Goal: Task Accomplishment & Management: Use online tool/utility

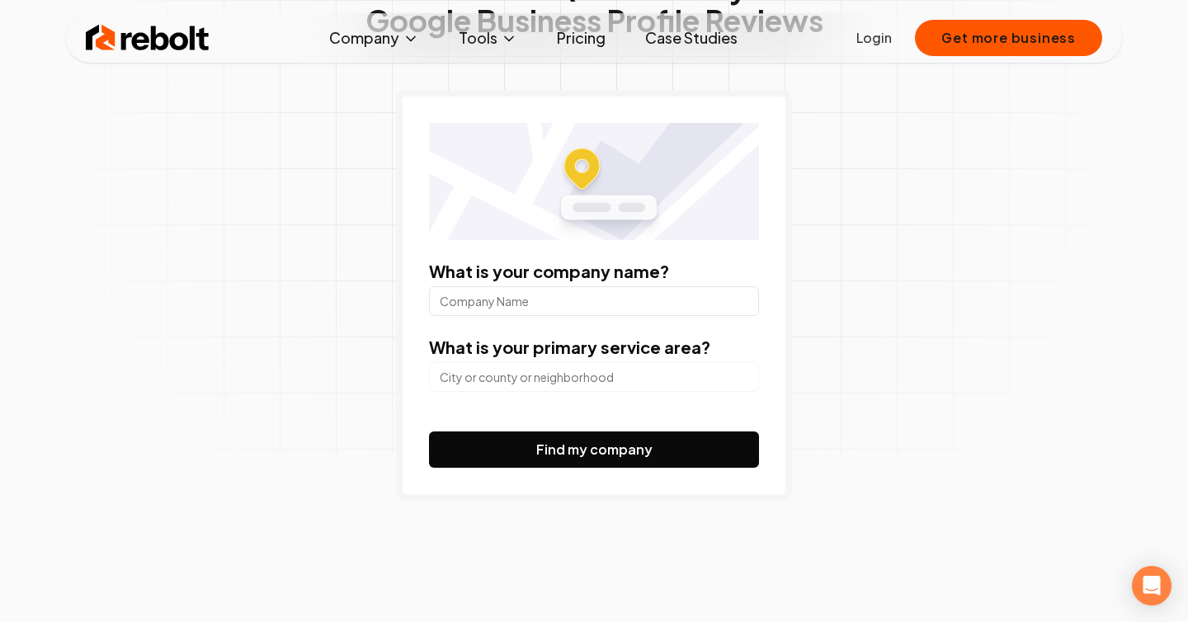
scroll to position [172, 0]
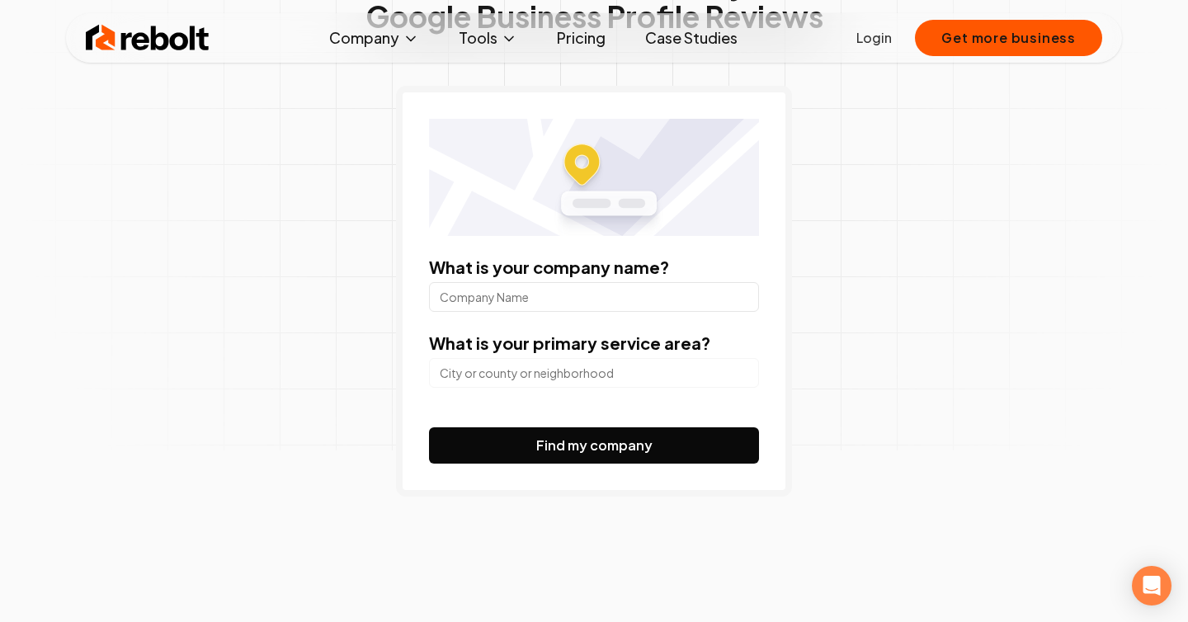
click at [532, 292] on input "What is your company name?" at bounding box center [594, 297] width 330 height 30
type input "Prosein"
click at [561, 376] on input "search" at bounding box center [594, 373] width 330 height 30
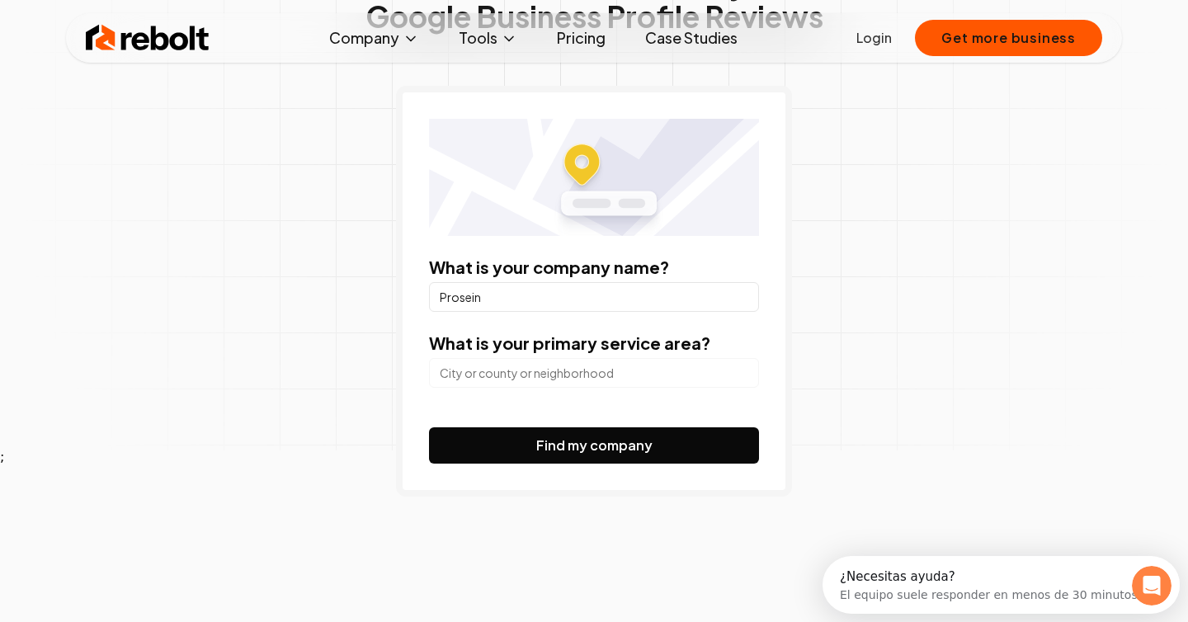
scroll to position [0, 0]
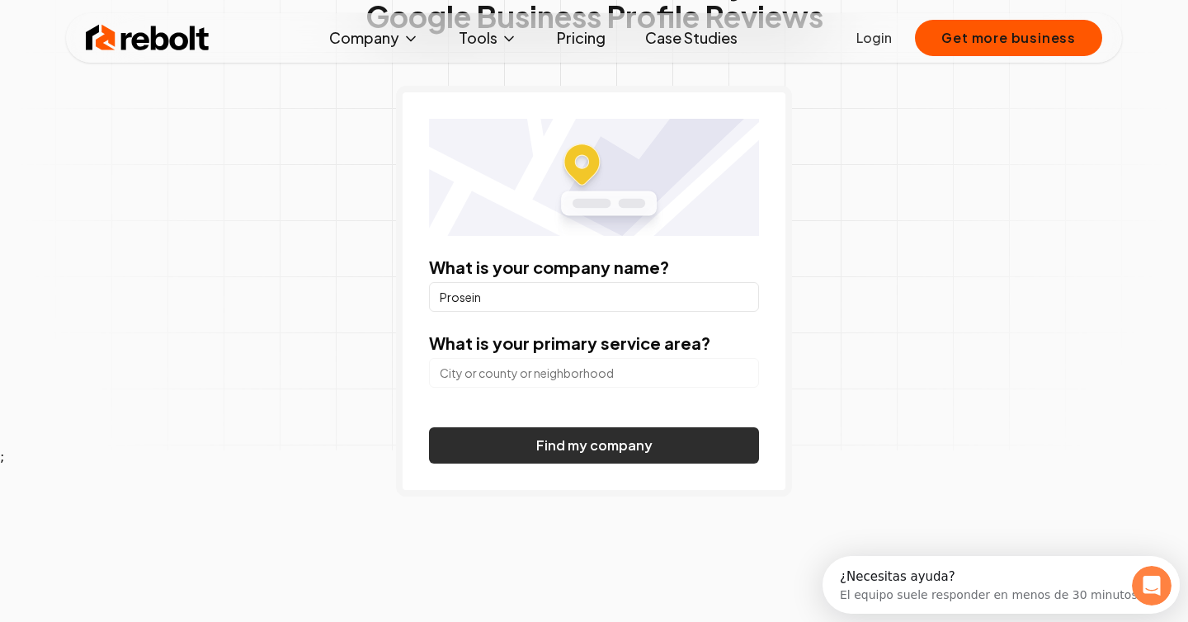
click at [551, 441] on button "Find my company" at bounding box center [594, 446] width 330 height 36
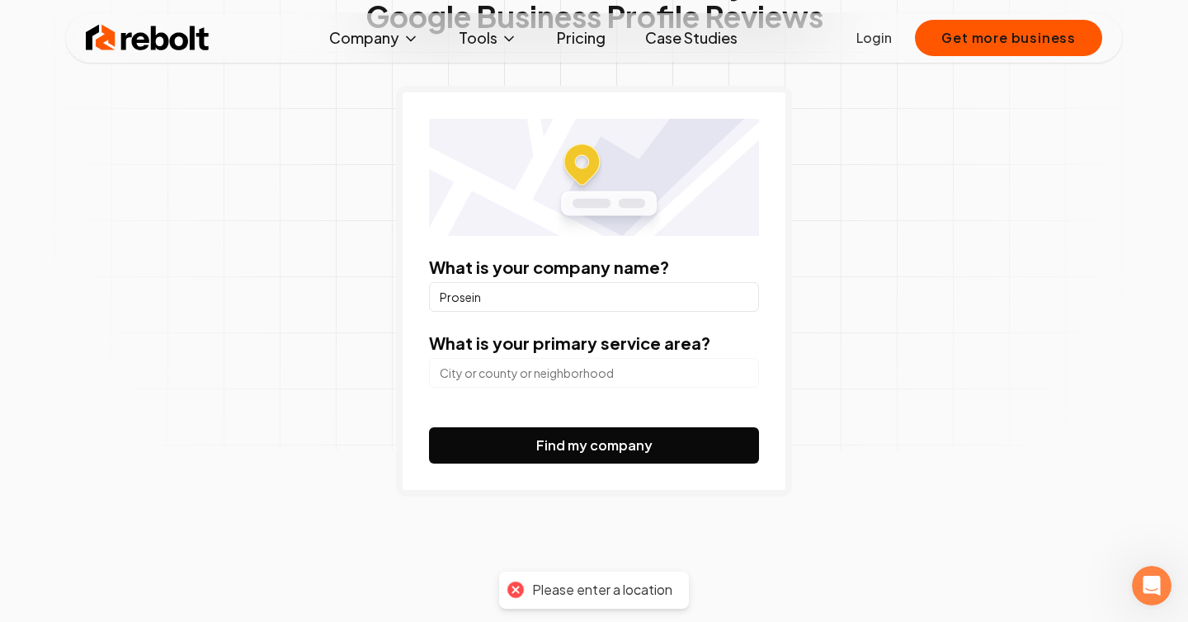
click at [539, 373] on input "search" at bounding box center [594, 373] width 330 height 30
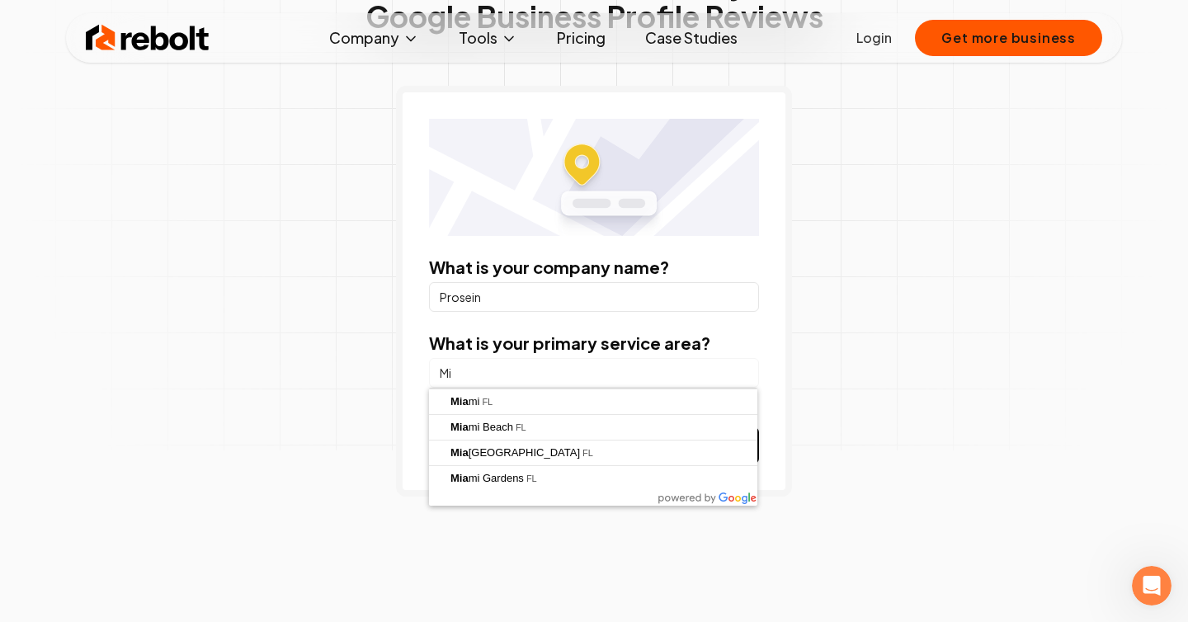
type input "M"
type input "[US_STATE][GEOGRAPHIC_DATA], [GEOGRAPHIC_DATA]"
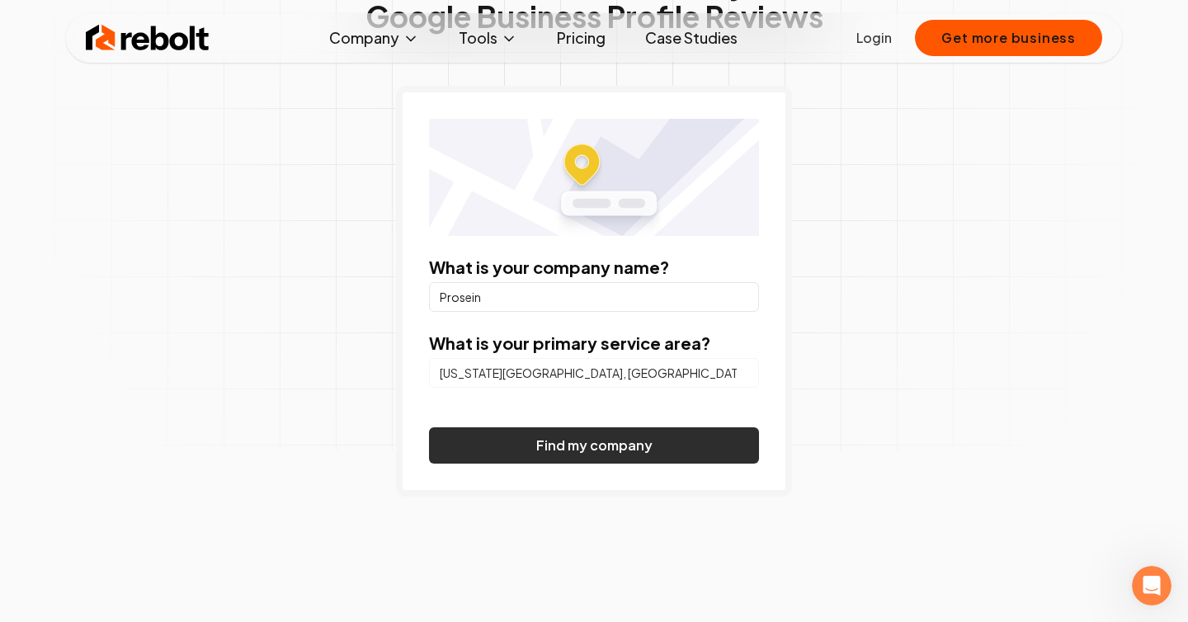
click at [553, 451] on button "Find my company" at bounding box center [594, 446] width 330 height 36
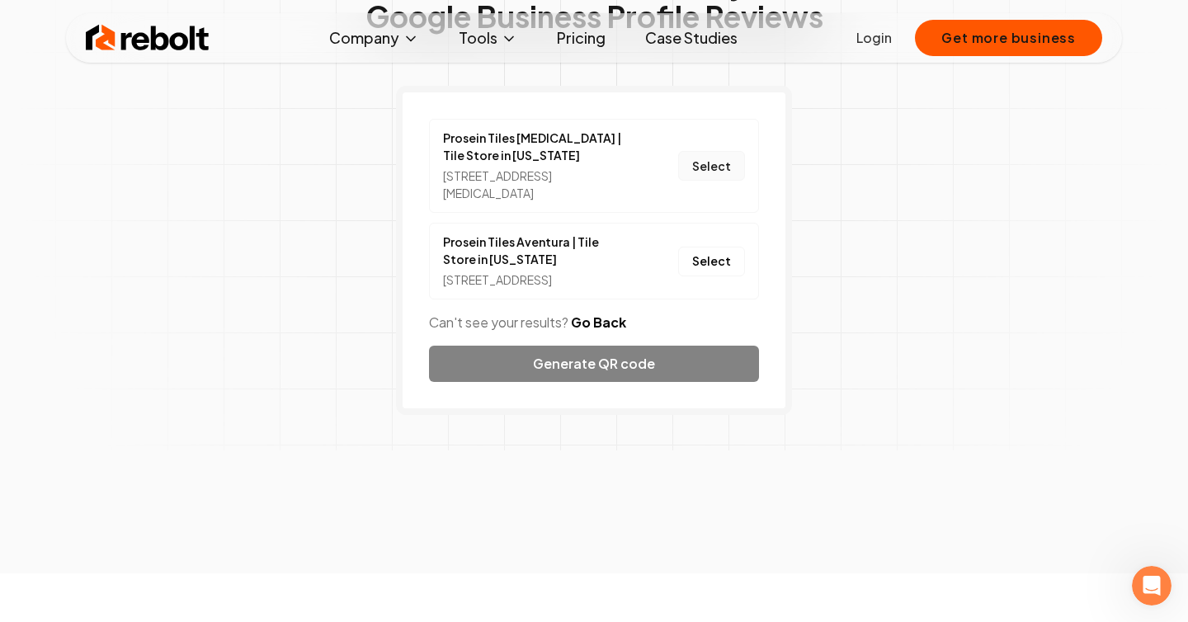
click at [716, 164] on button "Select" at bounding box center [711, 166] width 67 height 30
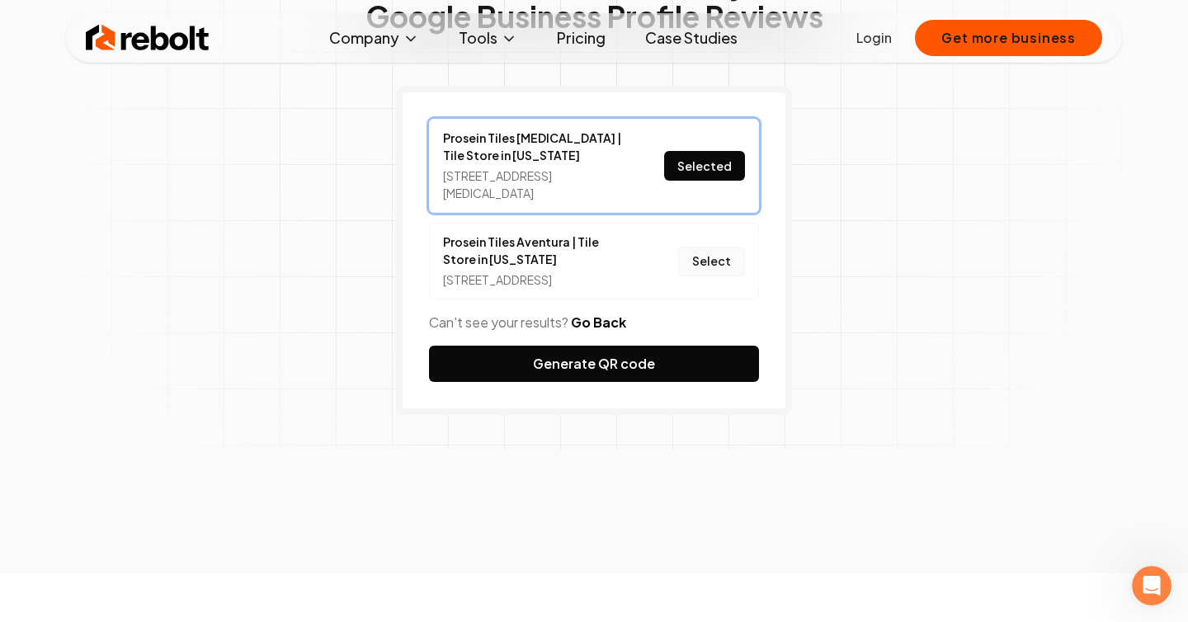
click at [711, 257] on button "Select" at bounding box center [711, 262] width 67 height 30
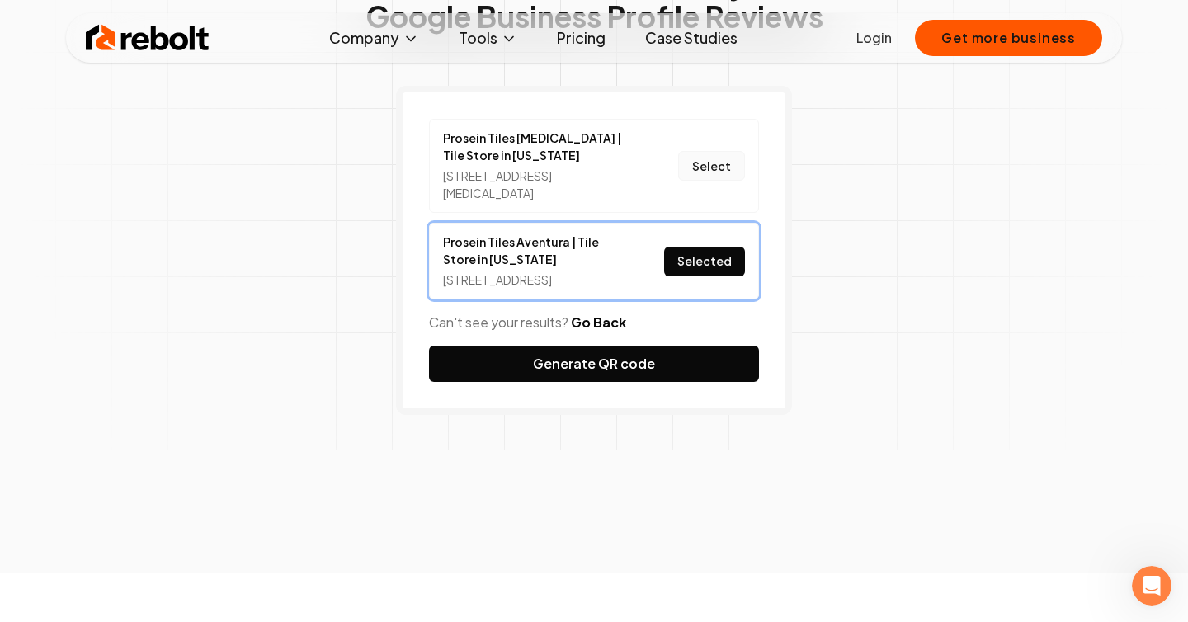
click at [720, 151] on button "Select" at bounding box center [711, 166] width 67 height 30
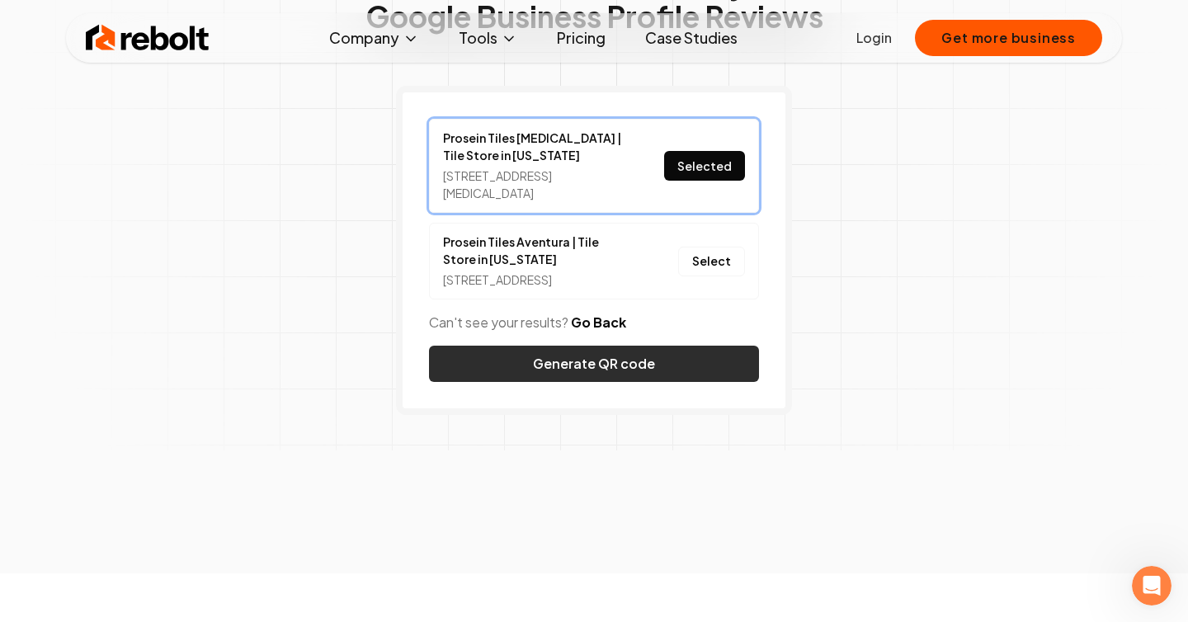
click at [630, 368] on button "Generate QR code" at bounding box center [594, 364] width 330 height 36
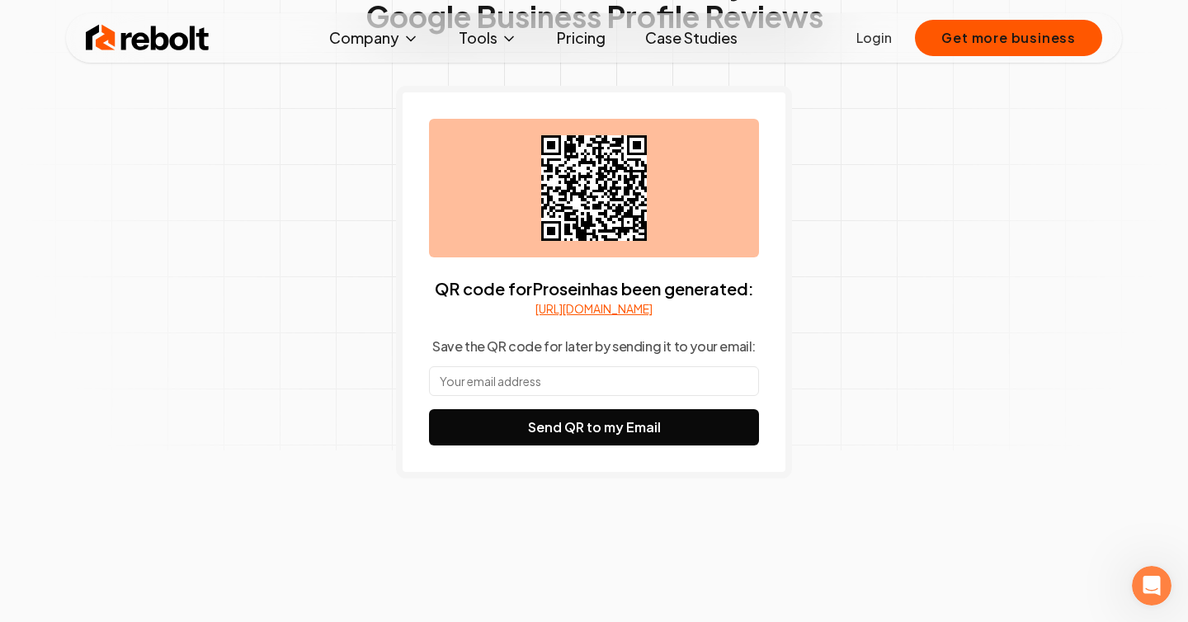
click at [514, 396] on input "text" at bounding box center [594, 381] width 330 height 30
drag, startPoint x: 600, startPoint y: 401, endPoint x: 380, endPoint y: 398, distance: 219.6
click at [380, 397] on div "Generate a QR code for your Google Business Profile Reviews QR code for Prosein…" at bounding box center [594, 256] width 845 height 763
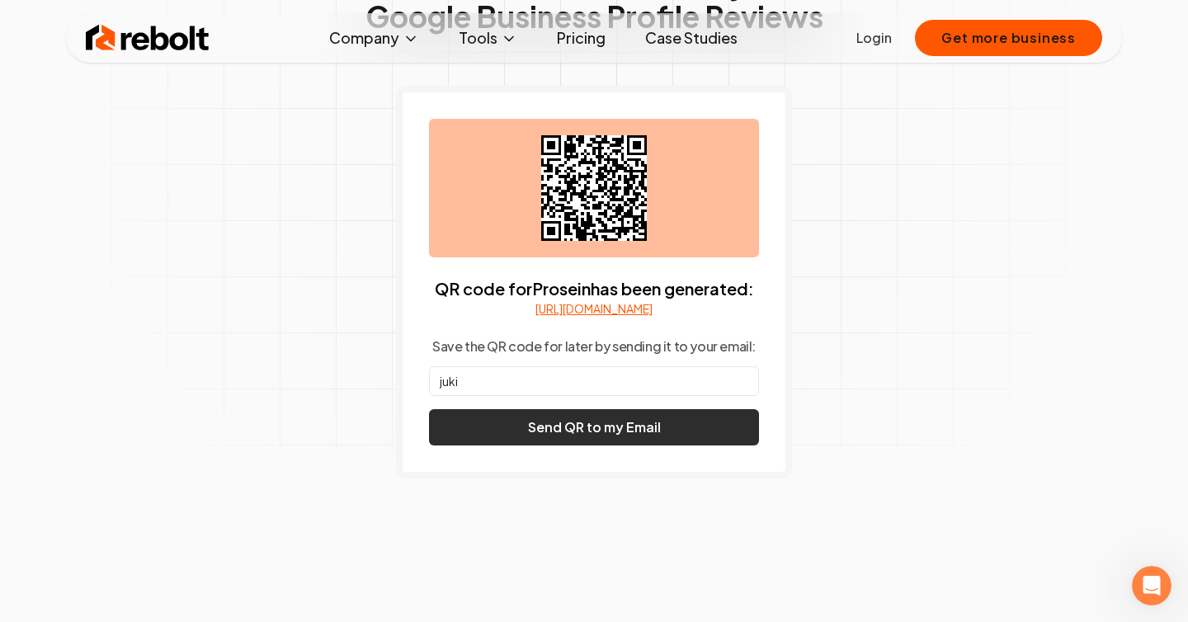
type input "[EMAIL_ADDRESS][DOMAIN_NAME]"
click at [566, 446] on button "Send QR to my Email" at bounding box center [594, 427] width 330 height 36
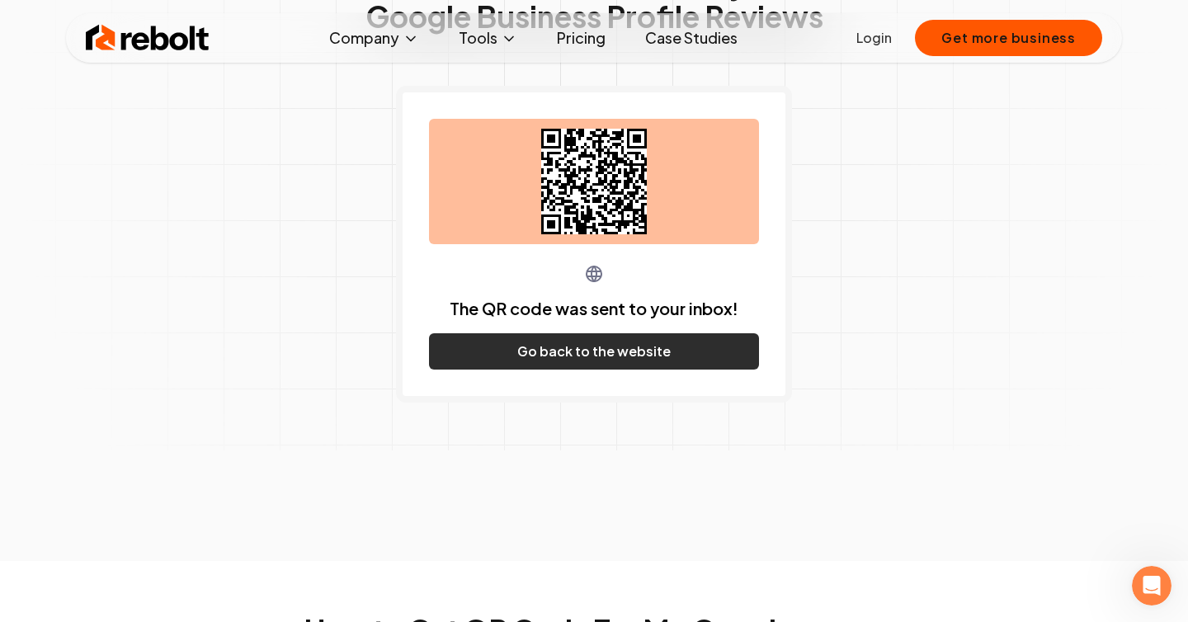
click at [562, 355] on button "Go back to the website" at bounding box center [594, 351] width 330 height 36
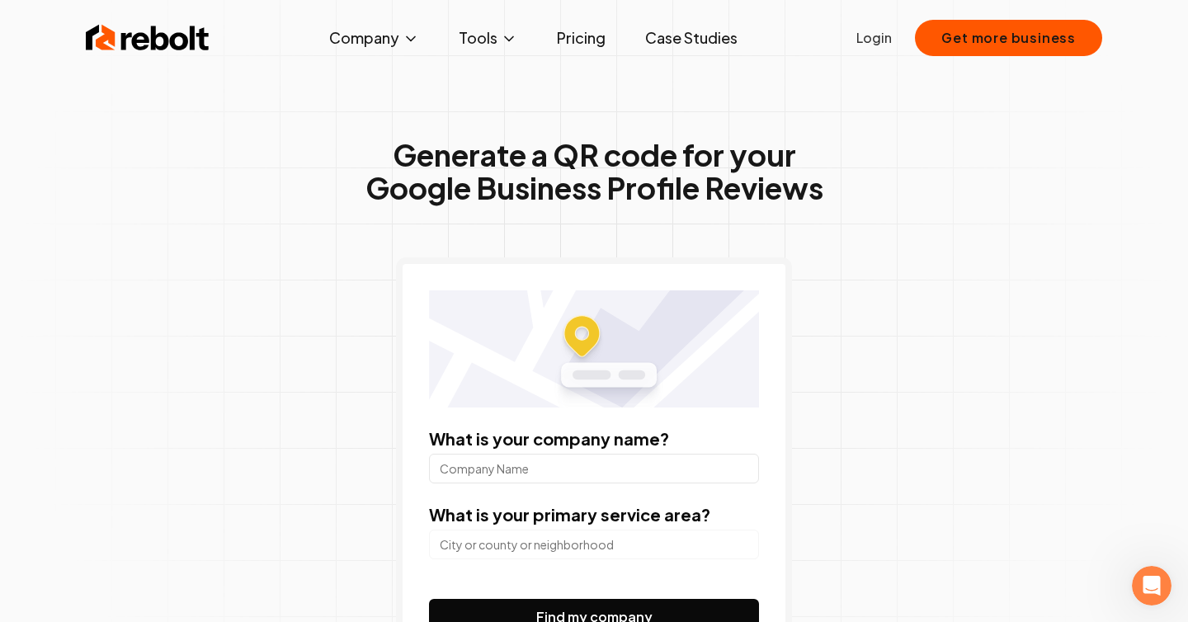
click at [472, 465] on input "What is your company name?" at bounding box center [594, 469] width 330 height 30
type input "Prosein"
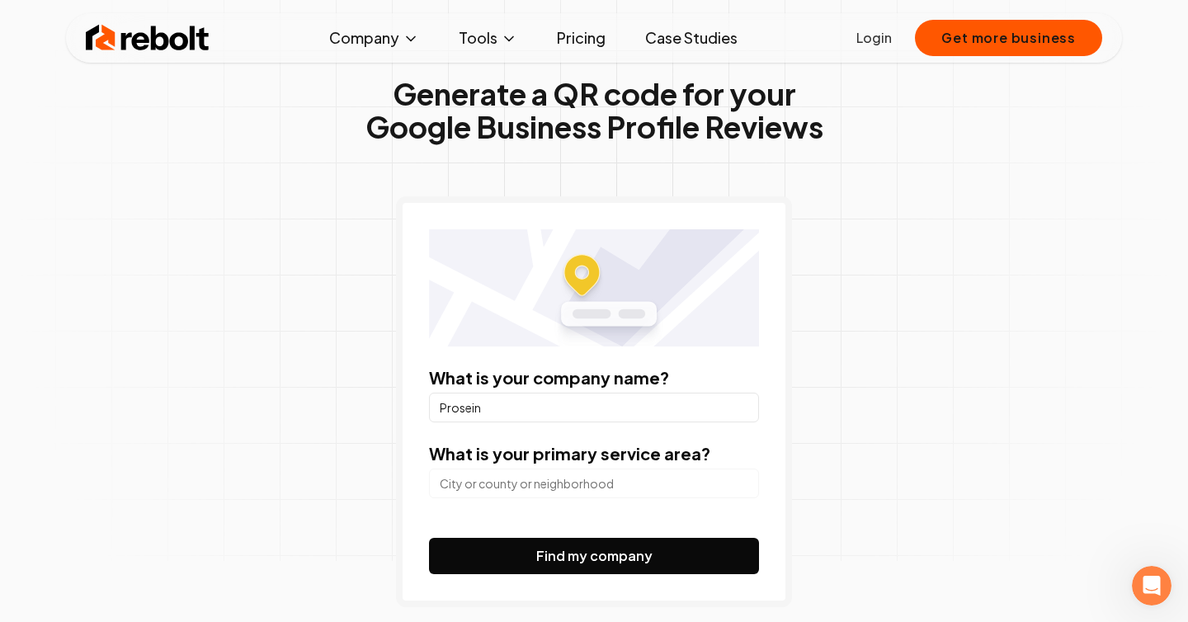
scroll to position [75, 0]
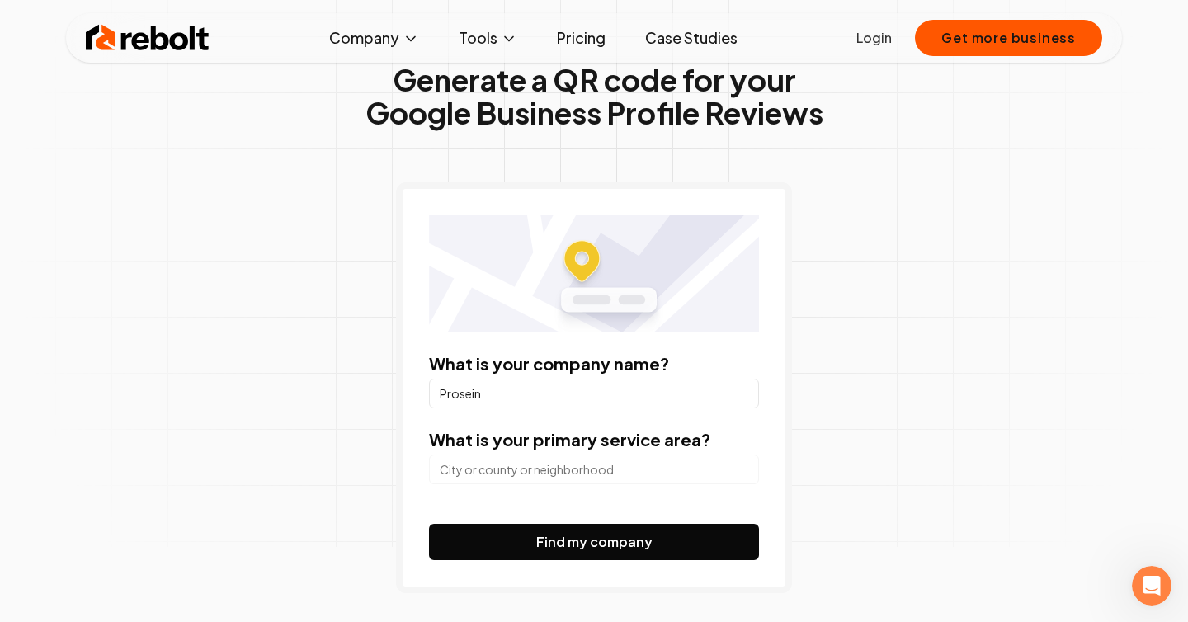
click at [545, 475] on input "search" at bounding box center [594, 470] width 330 height 30
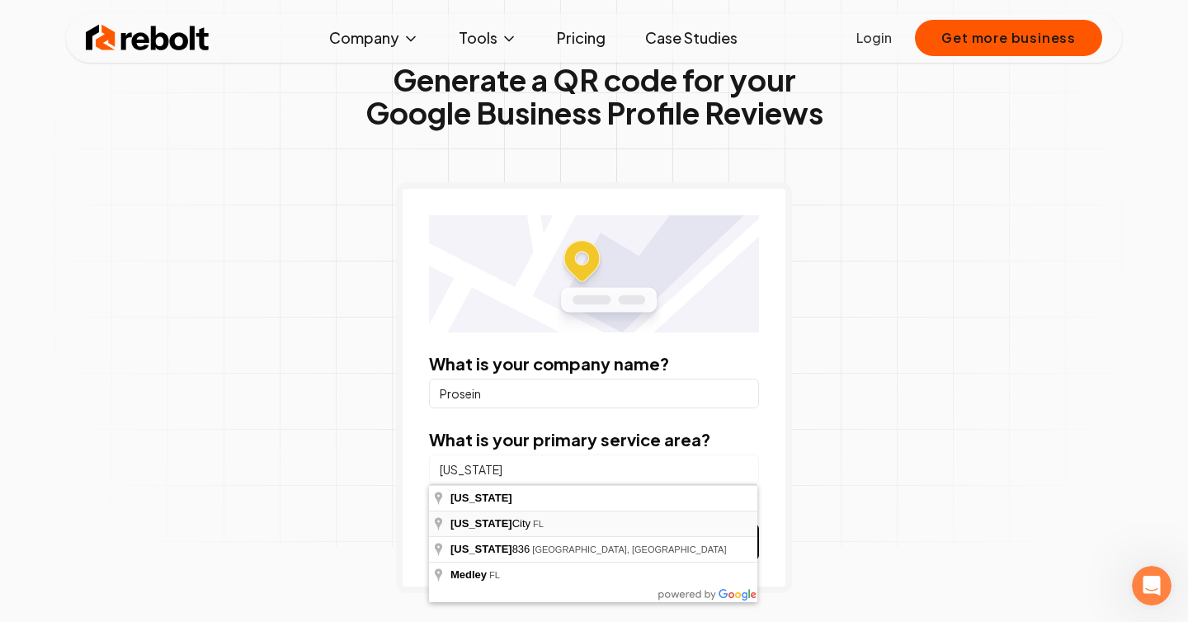
type input "[US_STATE][GEOGRAPHIC_DATA], [GEOGRAPHIC_DATA]"
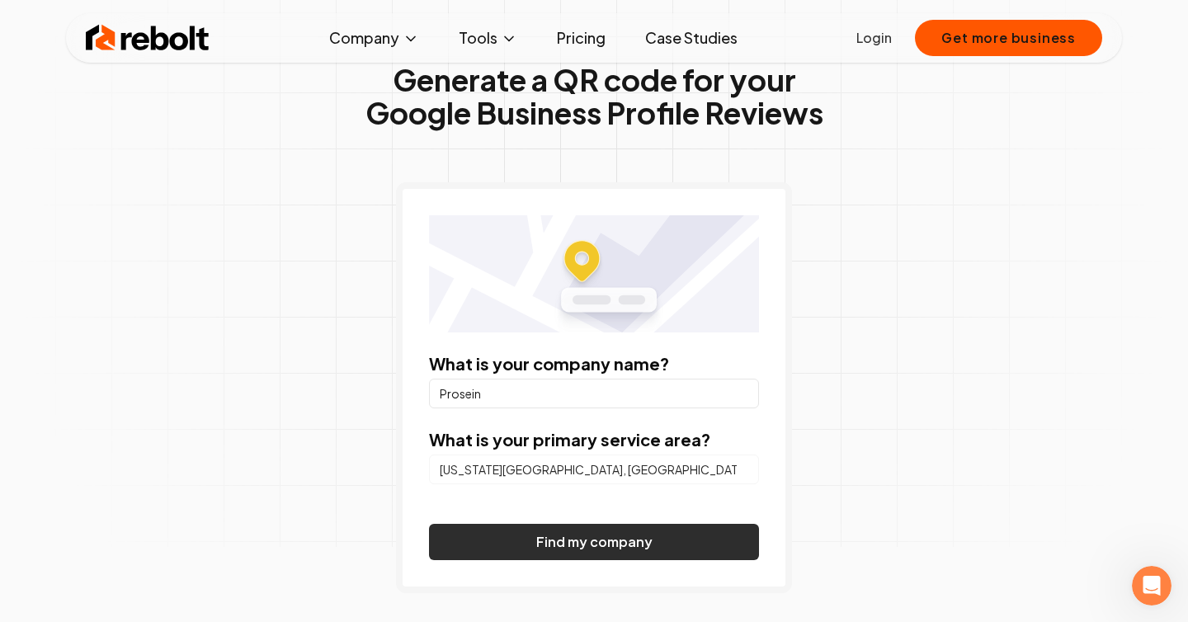
click at [563, 546] on button "Find my company" at bounding box center [594, 542] width 330 height 36
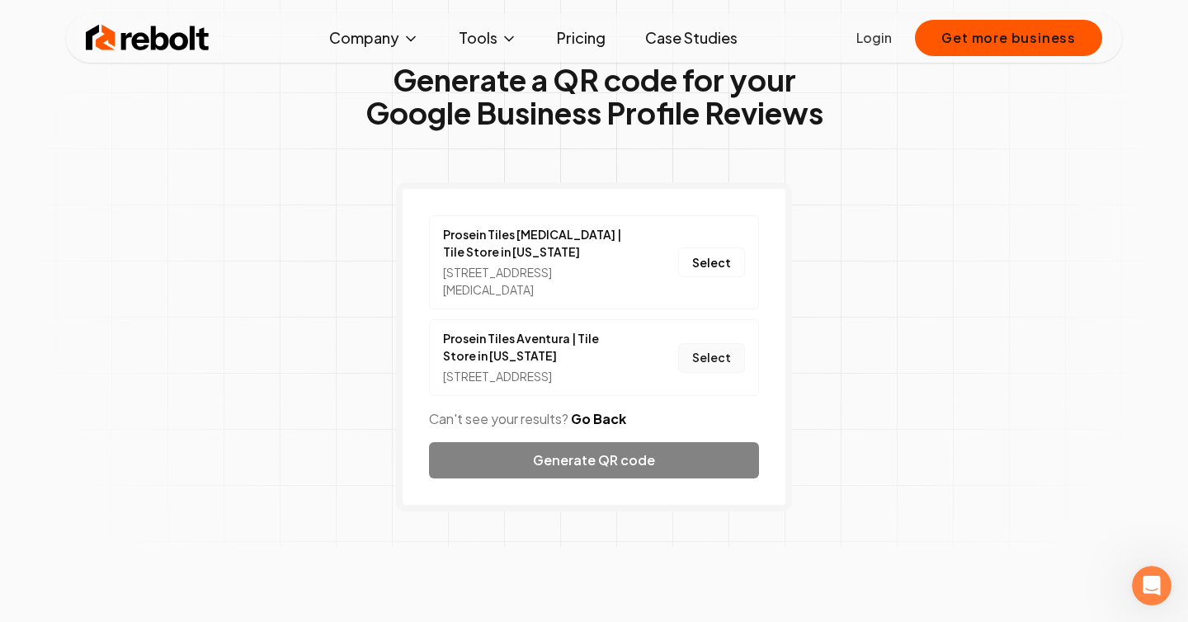
click at [714, 346] on button "Select" at bounding box center [711, 358] width 67 height 30
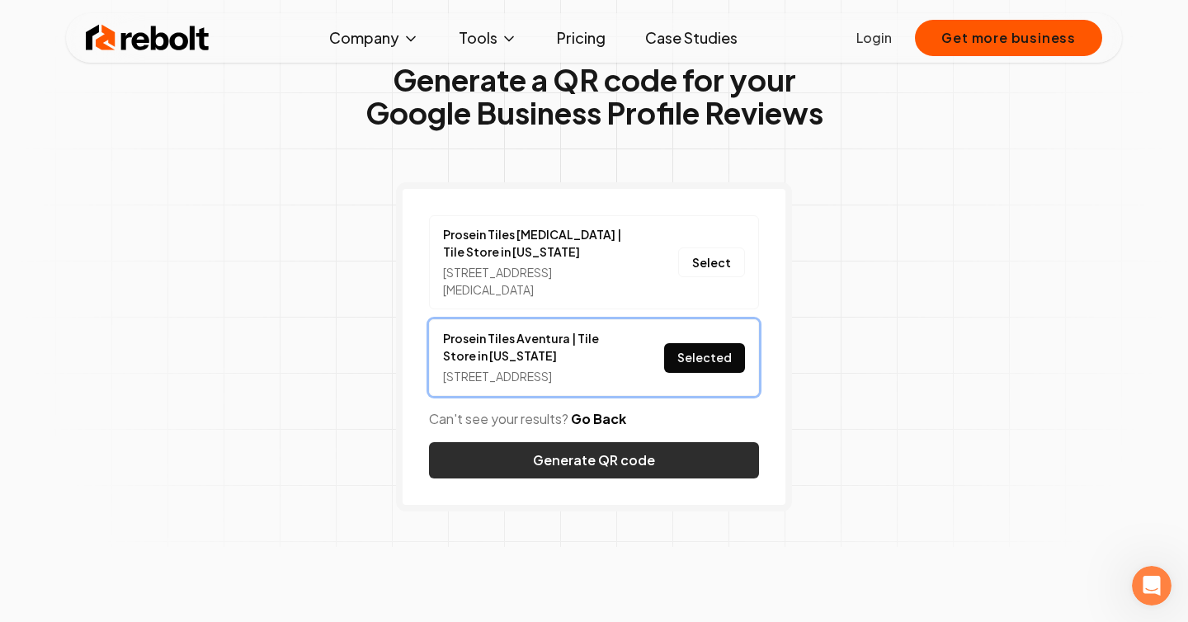
click at [623, 460] on button "Generate QR code" at bounding box center [594, 460] width 330 height 36
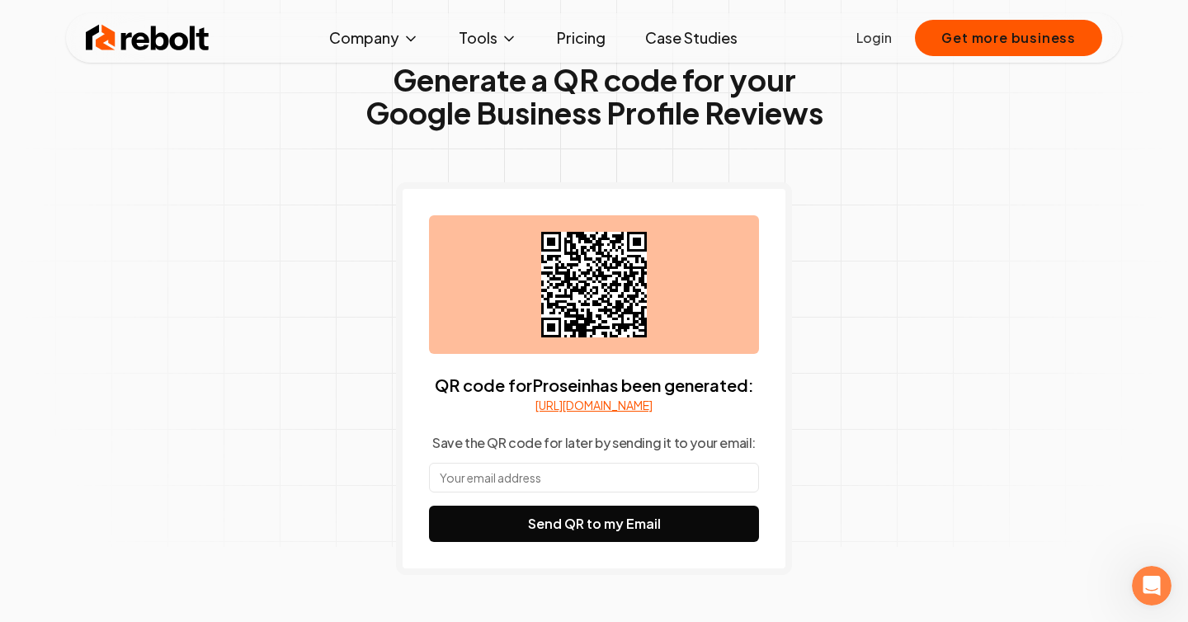
click at [589, 493] on input "text" at bounding box center [594, 478] width 330 height 30
type input "[EMAIL_ADDRESS][DOMAIN_NAME]"
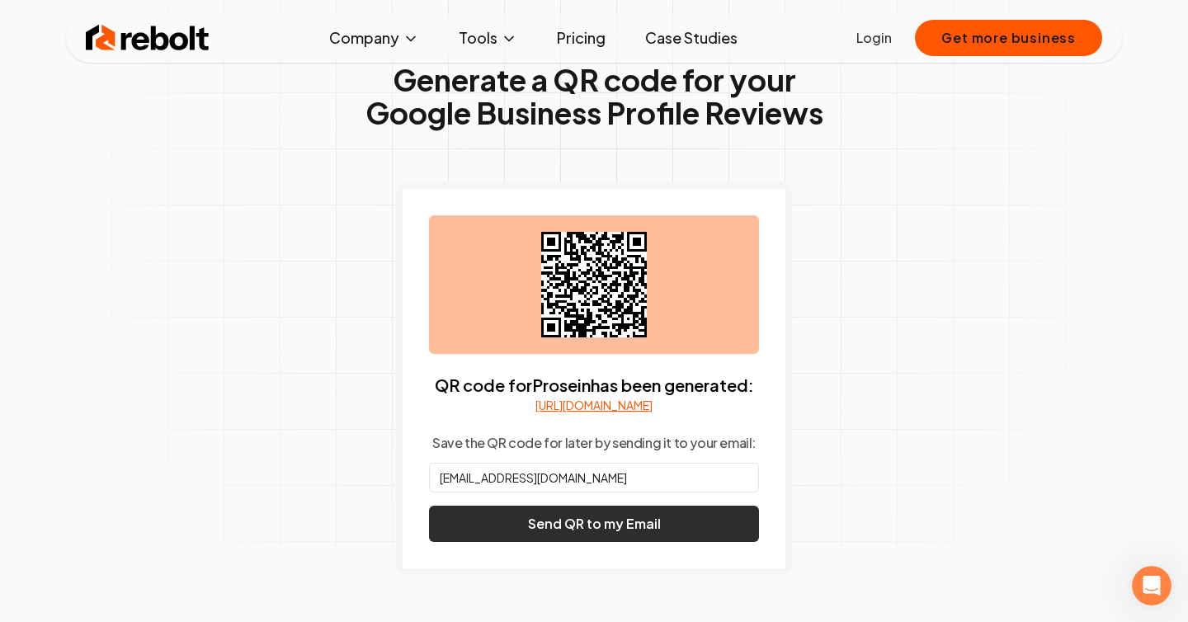
click at [621, 541] on button "Send QR to my Email" at bounding box center [594, 524] width 330 height 36
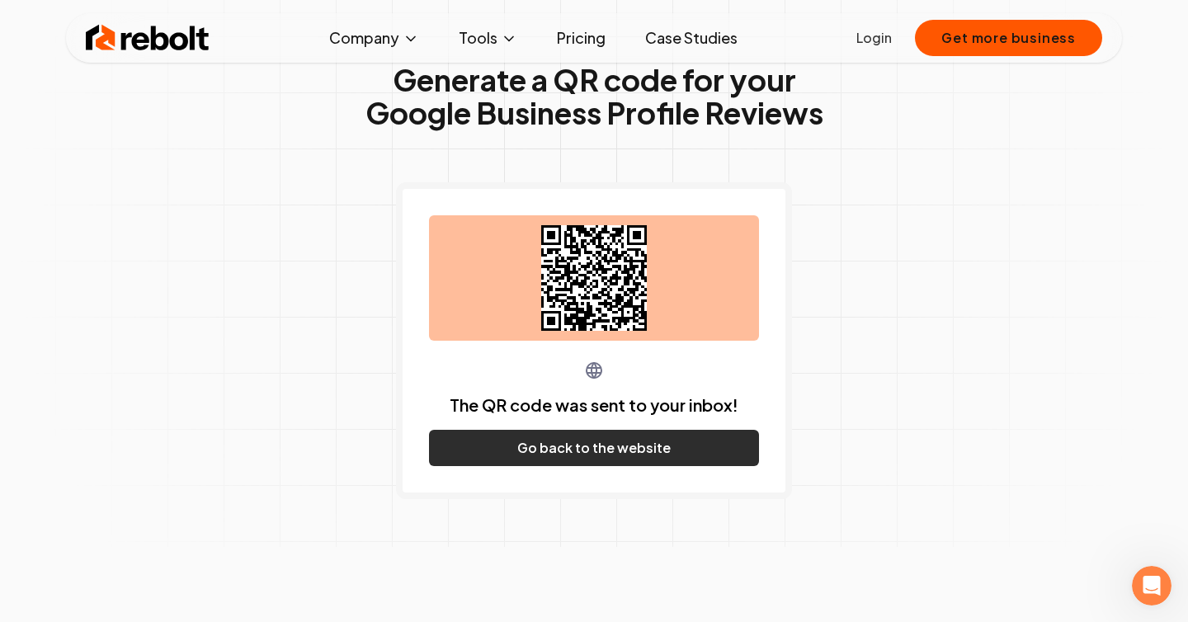
click at [620, 456] on button "Go back to the website" at bounding box center [594, 448] width 330 height 36
